Goal: Transaction & Acquisition: Subscribe to service/newsletter

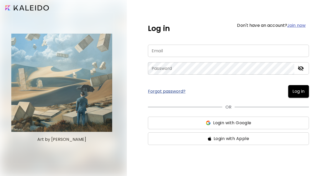
click at [299, 25] on link "Join now" at bounding box center [296, 25] width 18 height 6
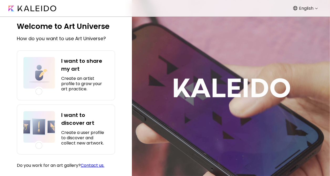
scroll to position [13, 0]
click at [39, 145] on div at bounding box center [38, 145] width 7 height 7
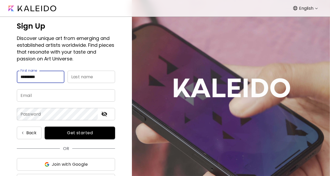
type input "*********"
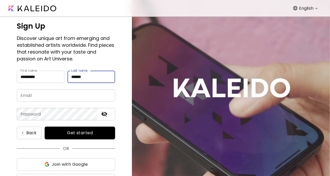
type input "******"
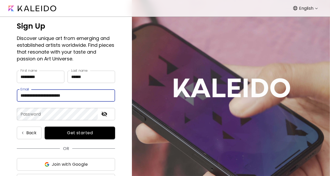
type input "**********"
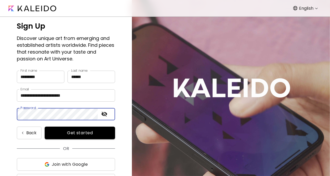
click at [0, 176] on com-1password-button at bounding box center [0, 176] width 0 height 0
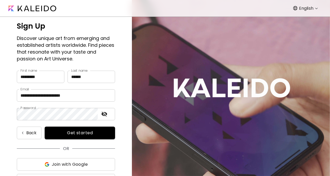
drag, startPoint x: 80, startPoint y: 132, endPoint x: 83, endPoint y: 126, distance: 6.1
click at [80, 131] on span "Get started" at bounding box center [80, 133] width 58 height 6
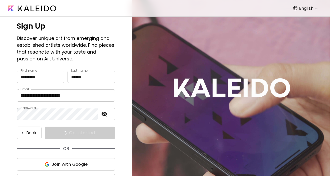
scroll to position [0, 0]
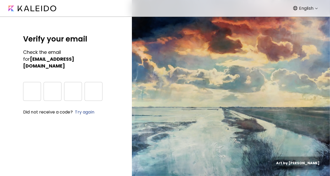
type input "*"
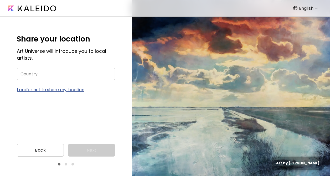
click at [76, 89] on p "I prefer not to share my location" at bounding box center [66, 89] width 98 height 7
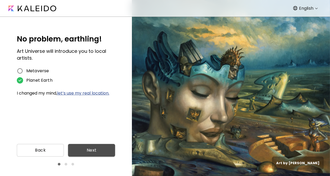
drag, startPoint x: 92, startPoint y: 149, endPoint x: 115, endPoint y: 120, distance: 36.8
click at [92, 148] on span "Next" at bounding box center [91, 150] width 39 height 6
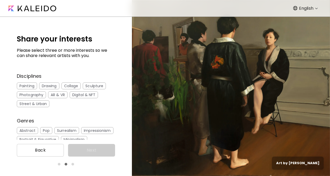
click at [44, 6] on img at bounding box center [32, 9] width 48 height 6
click at [32, 85] on div "Painting" at bounding box center [27, 86] width 20 height 7
drag, startPoint x: 48, startPoint y: 86, endPoint x: 76, endPoint y: 79, distance: 29.1
click at [48, 86] on div "Drawing" at bounding box center [49, 86] width 20 height 7
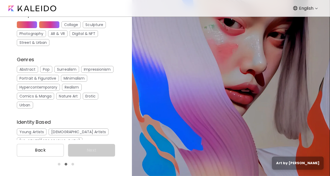
scroll to position [94, 0]
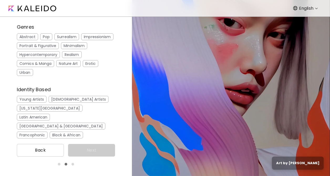
click at [59, 44] on div "Portrait & Figurative" at bounding box center [38, 45] width 42 height 7
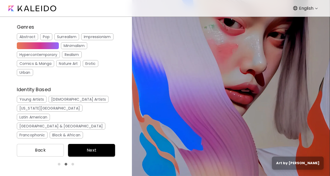
drag, startPoint x: 69, startPoint y: 55, endPoint x: 89, endPoint y: 54, distance: 20.1
click at [60, 55] on div "Hypercontemporary" at bounding box center [38, 54] width 43 height 7
drag, startPoint x: 100, startPoint y: 54, endPoint x: 113, endPoint y: 59, distance: 13.5
click at [82, 54] on div "Realism" at bounding box center [72, 54] width 20 height 7
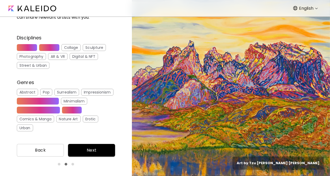
scroll to position [33, 0]
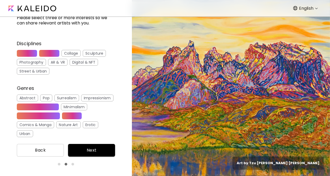
drag, startPoint x: 63, startPoint y: 98, endPoint x: 79, endPoint y: 86, distance: 20.1
click at [63, 98] on div "Surrealism" at bounding box center [66, 98] width 25 height 7
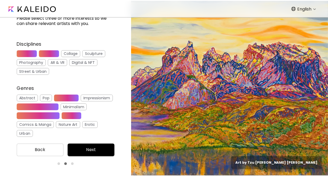
scroll to position [94, 0]
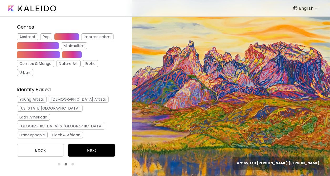
drag, startPoint x: 92, startPoint y: 149, endPoint x: 109, endPoint y: 130, distance: 25.7
click at [94, 146] on button "Next" at bounding box center [91, 150] width 47 height 13
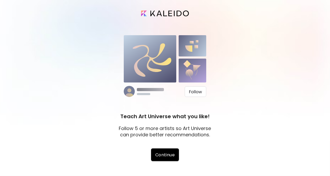
drag, startPoint x: 168, startPoint y: 156, endPoint x: 170, endPoint y: 154, distance: 3.0
click at [168, 156] on span "Continue" at bounding box center [165, 155] width 20 height 6
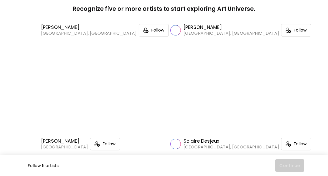
scroll to position [4784, 0]
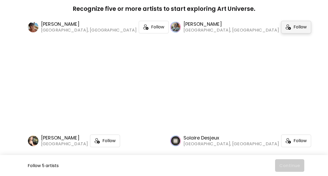
drag, startPoint x: 258, startPoint y: 60, endPoint x: 238, endPoint y: 64, distance: 19.7
click at [293, 30] on span "Follow" at bounding box center [299, 26] width 13 height 5
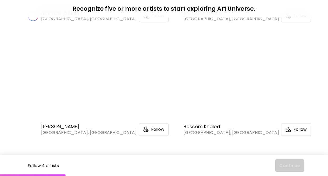
scroll to position [6679, 0]
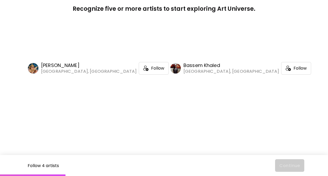
drag, startPoint x: 109, startPoint y: 114, endPoint x: 139, endPoint y: 109, distance: 30.9
click at [151, 71] on span "Follow" at bounding box center [157, 68] width 13 height 5
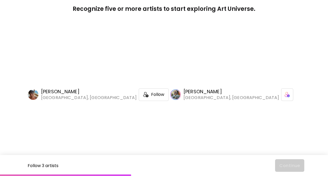
scroll to position [4655, 0]
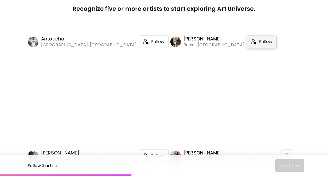
click at [259, 44] on span "Follow" at bounding box center [265, 41] width 13 height 5
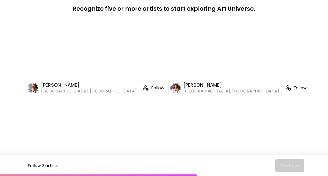
scroll to position [797, 0]
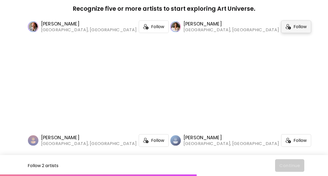
click at [293, 29] on span "Follow" at bounding box center [299, 26] width 13 height 5
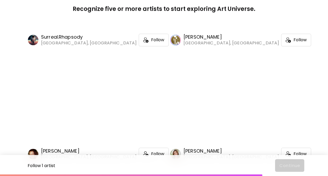
scroll to position [3741, 0]
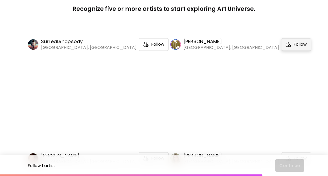
click at [293, 47] on span "Follow" at bounding box center [299, 44] width 13 height 5
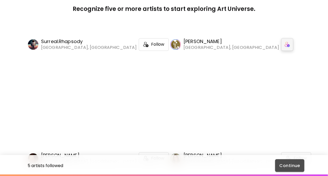
drag, startPoint x: 291, startPoint y: 164, endPoint x: 297, endPoint y: 149, distance: 16.0
click at [291, 163] on span "Continue" at bounding box center [289, 166] width 21 height 6
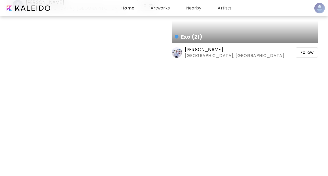
scroll to position [1411, 0]
